Goal: Complete application form

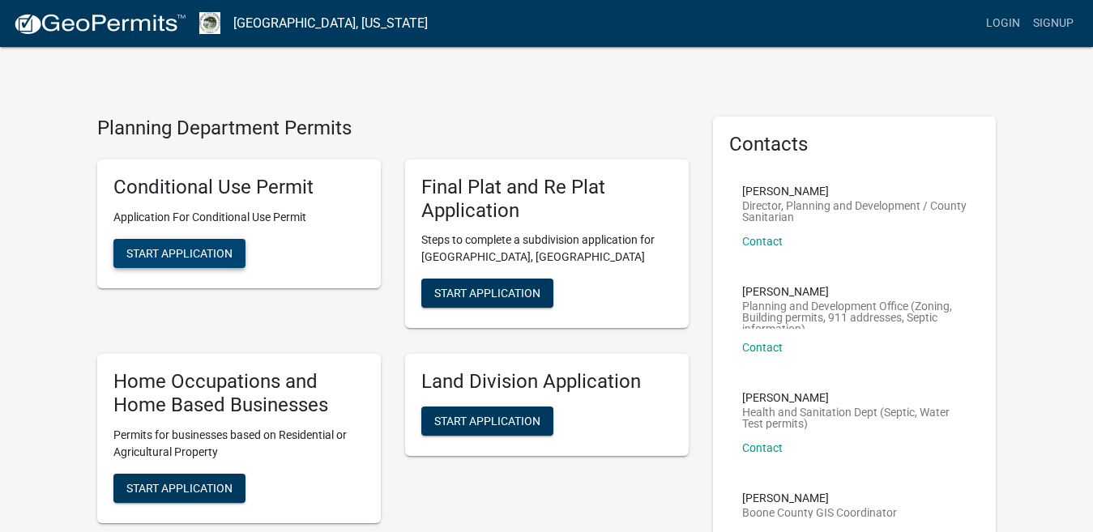
click at [191, 263] on button "Start Application" at bounding box center [179, 253] width 132 height 29
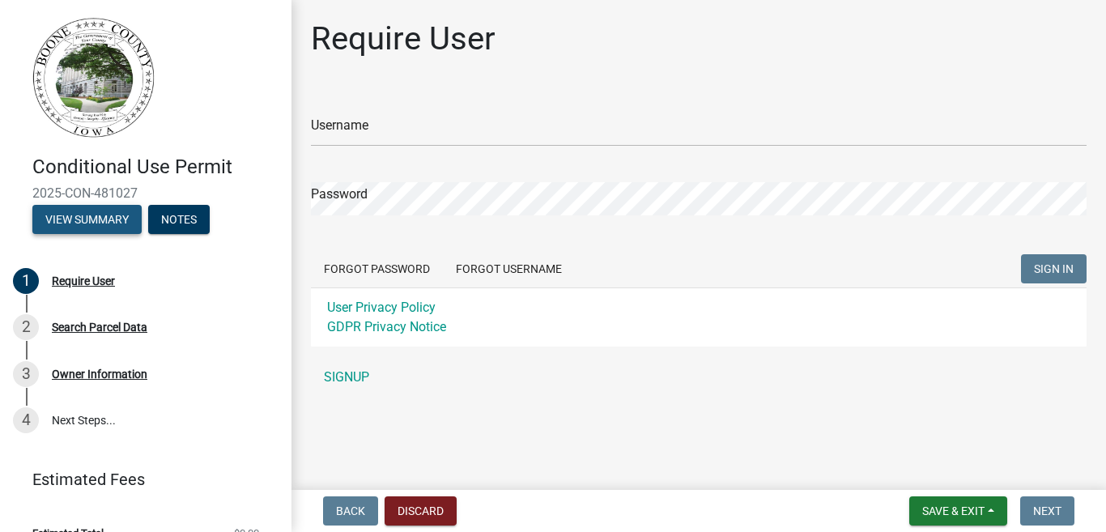
click at [125, 228] on button "View Summary" at bounding box center [86, 219] width 109 height 29
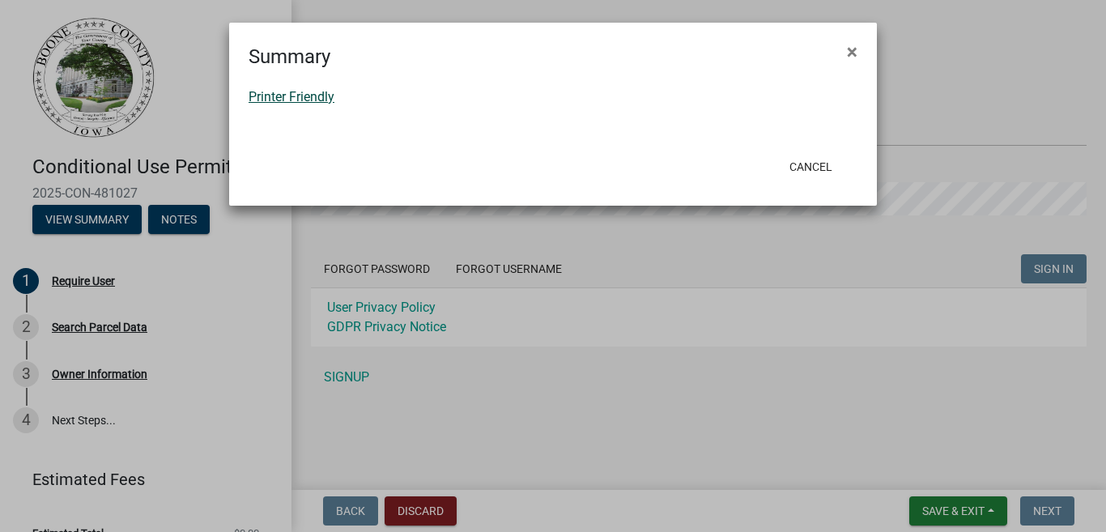
click at [262, 99] on link "Printer Friendly" at bounding box center [292, 96] width 86 height 15
click at [851, 53] on span "×" at bounding box center [852, 51] width 11 height 23
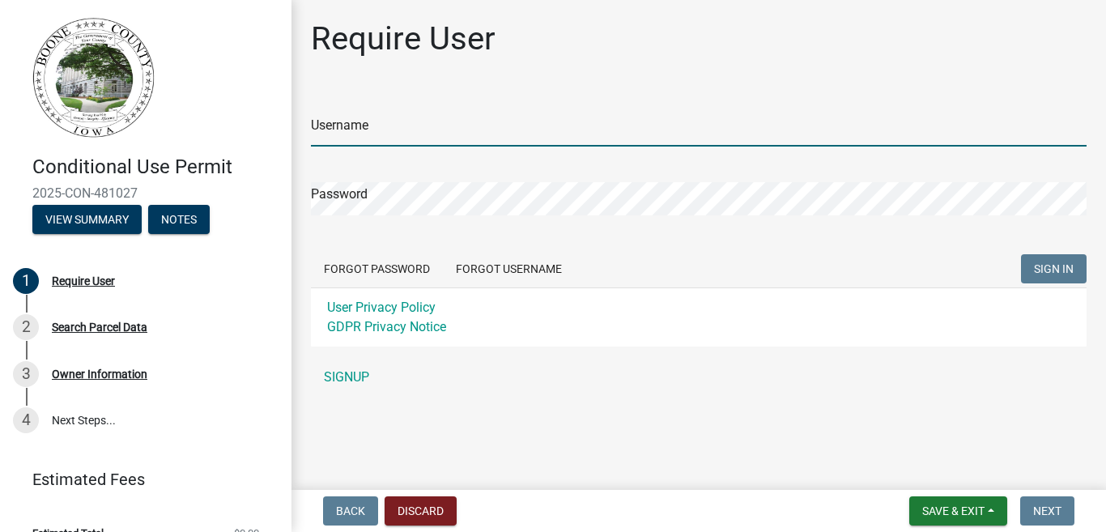
click at [390, 138] on input "Username" at bounding box center [699, 129] width 776 height 33
type input "[PERSON_NAME]"
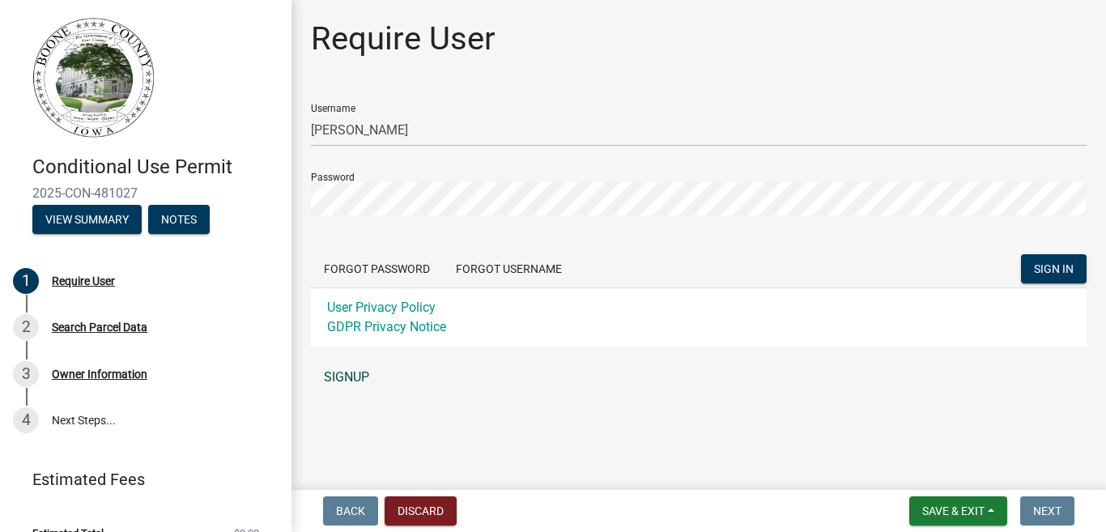
click at [341, 381] on link "SIGNUP" at bounding box center [699, 377] width 776 height 32
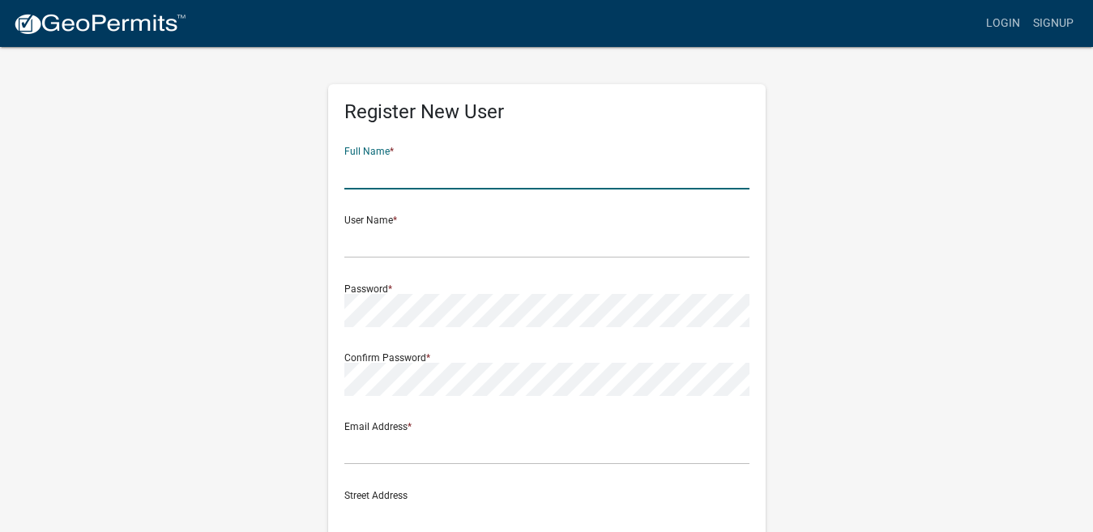
click at [365, 177] on input "text" at bounding box center [546, 172] width 405 height 33
type input "[PERSON_NAME]"
